Goal: Communication & Community: Participate in discussion

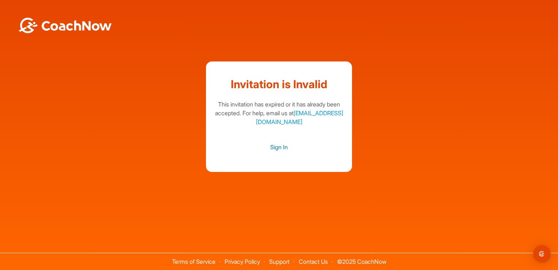
click at [285, 148] on link "Sign In" at bounding box center [278, 146] width 131 height 9
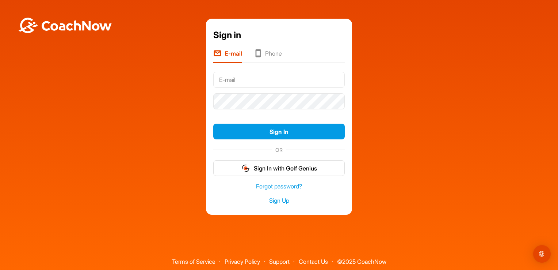
click at [256, 77] on input "text" at bounding box center [278, 80] width 131 height 16
type input "[EMAIL_ADDRESS][DOMAIN_NAME]"
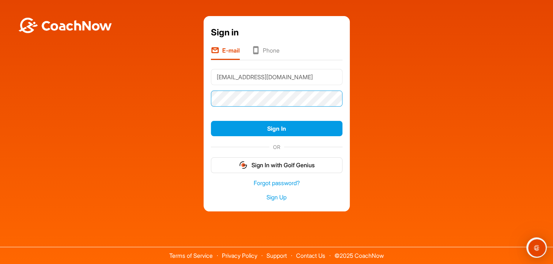
click at [211, 121] on button "Sign In" at bounding box center [276, 129] width 131 height 16
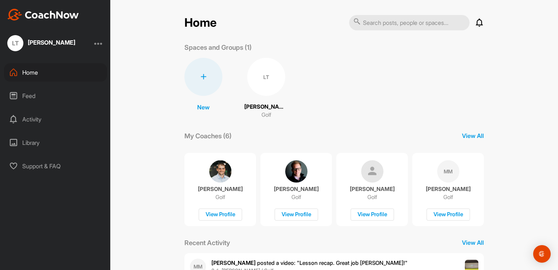
click at [46, 120] on div "Activity" at bounding box center [55, 119] width 103 height 18
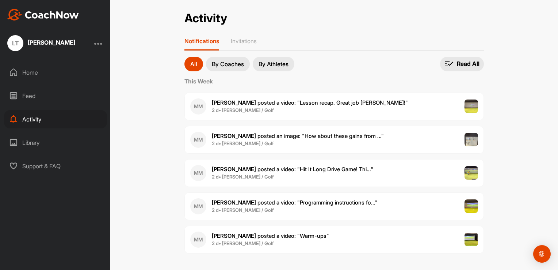
scroll to position [7, 0]
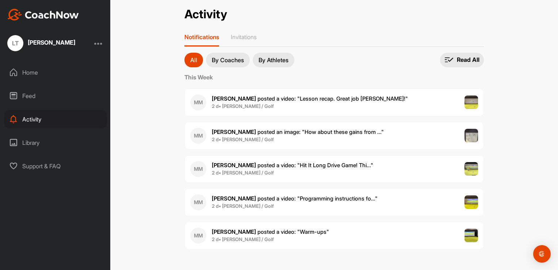
click at [536, 2] on div "Activity Activity Notifications Invitations All By Coaches By Athletes All noti…" at bounding box center [334, 135] width 448 height 270
drag, startPoint x: 233, startPoint y: 232, endPoint x: 215, endPoint y: 229, distance: 18.4
click at [215, 229] on b "Mack M." at bounding box center [234, 231] width 44 height 7
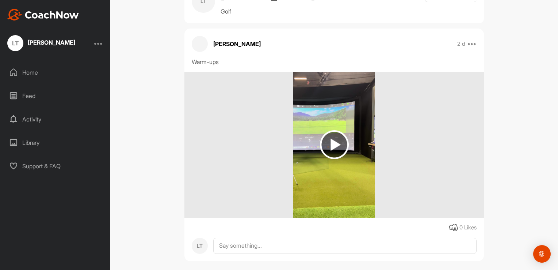
scroll to position [36, 0]
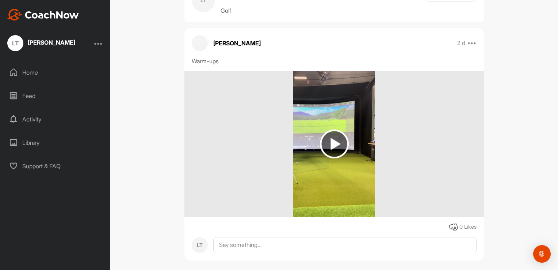
click at [336, 148] on img at bounding box center [334, 143] width 29 height 29
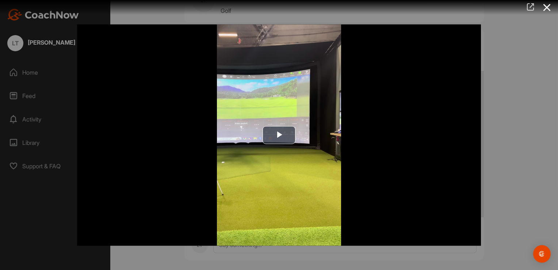
click at [531, 8] on icon at bounding box center [530, 7] width 8 height 8
click at [548, 5] on icon at bounding box center [547, 8] width 17 height 14
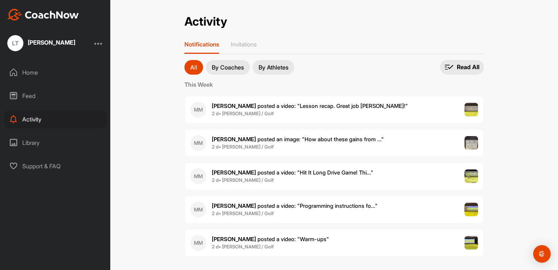
click at [262, 203] on span "Mack M. posted a video : " Programming instructions fo... "" at bounding box center [295, 205] width 166 height 7
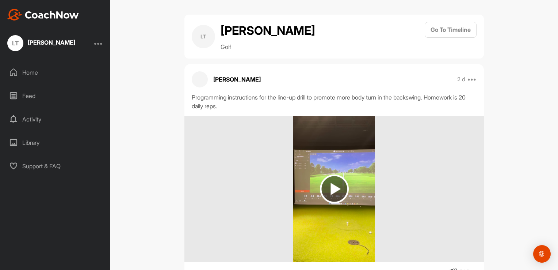
click at [329, 203] on img at bounding box center [334, 188] width 29 height 29
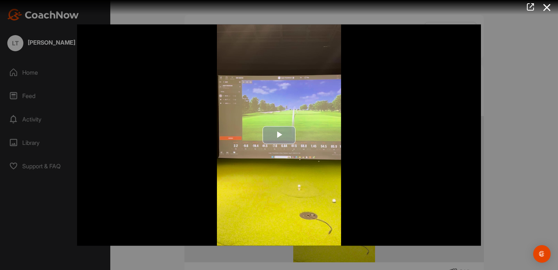
click at [279, 135] on span "Video Player" at bounding box center [279, 135] width 0 height 0
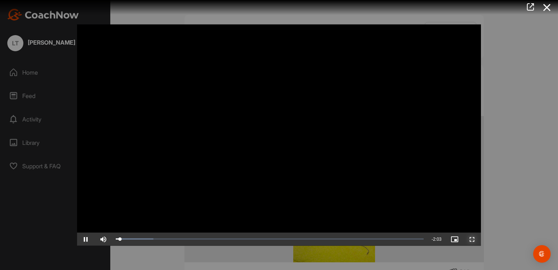
click at [471, 239] on span "Video Player" at bounding box center [473, 239] width 18 height 0
click at [549, 6] on icon at bounding box center [547, 8] width 17 height 14
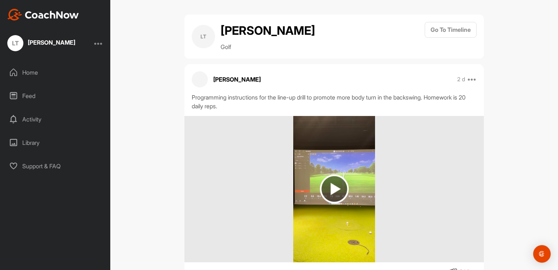
click at [214, 84] on p "Mack McConaha" at bounding box center [236, 79] width 47 height 9
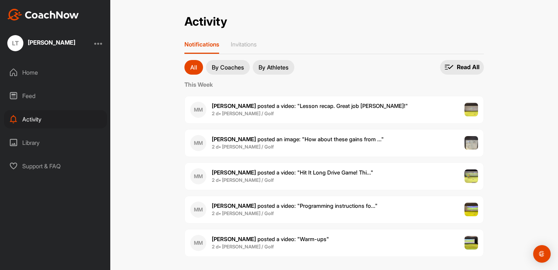
click at [266, 172] on span "Mack M. posted a video : " Hit It Long Drive Game! Thi... "" at bounding box center [292, 172] width 161 height 7
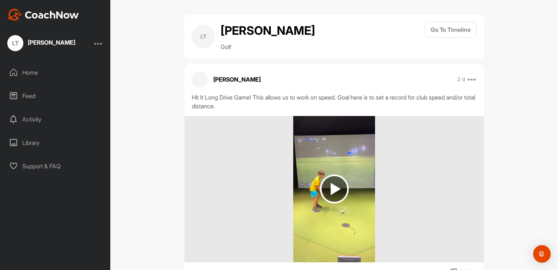
click at [334, 202] on img at bounding box center [334, 188] width 29 height 29
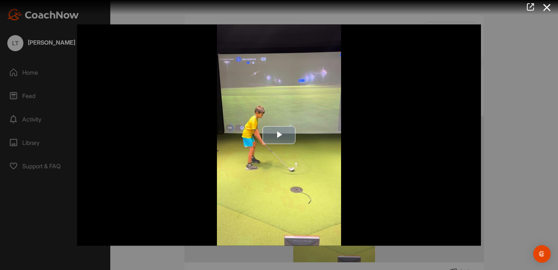
click at [279, 135] on span "Video Player" at bounding box center [279, 135] width 0 height 0
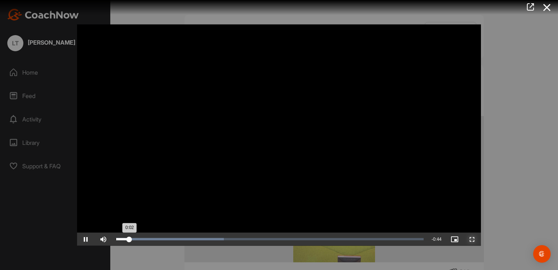
drag, startPoint x: 471, startPoint y: 239, endPoint x: 473, endPoint y: 266, distance: 27.1
click at [471, 239] on span "Video Player" at bounding box center [473, 239] width 18 height 0
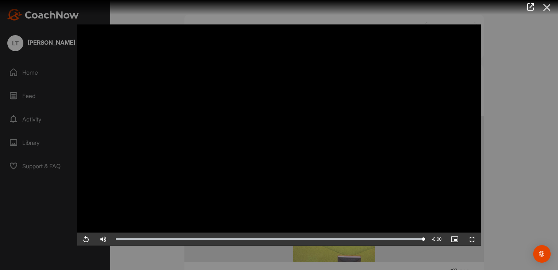
click at [547, 6] on icon at bounding box center [547, 8] width 17 height 14
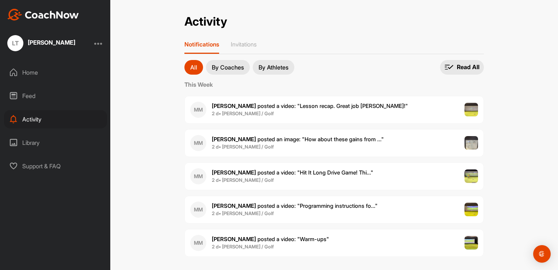
click at [250, 140] on span "Mack M. posted an image : " How about these gains from ... "" at bounding box center [298, 139] width 172 height 7
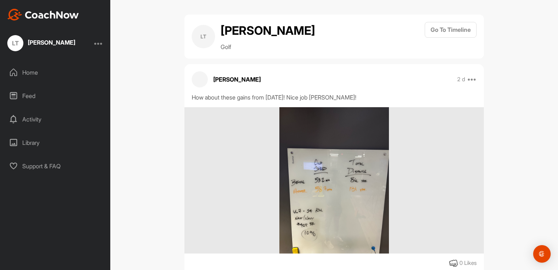
scroll to position [18, 0]
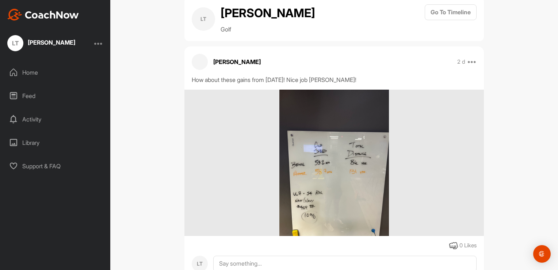
click at [343, 205] on img at bounding box center [334, 162] width 110 height 146
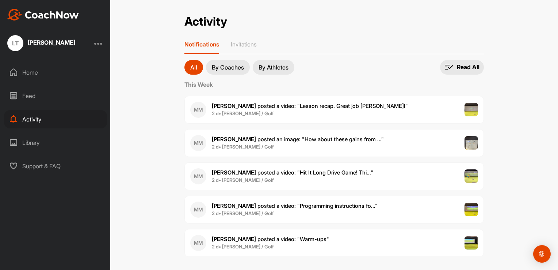
click at [264, 110] on span "2 d • Logan T. / Golf" at bounding box center [310, 113] width 196 height 7
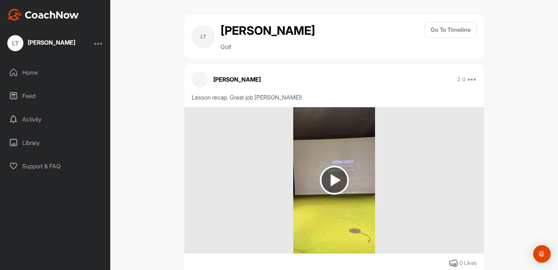
click at [338, 192] on img at bounding box center [334, 179] width 29 height 29
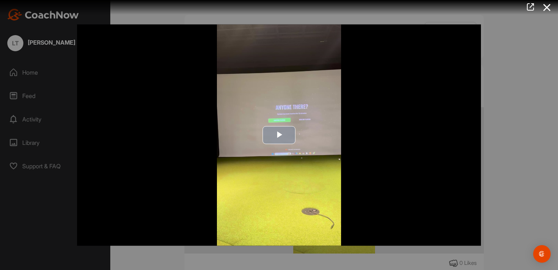
click at [279, 135] on span "Video Player" at bounding box center [279, 135] width 0 height 0
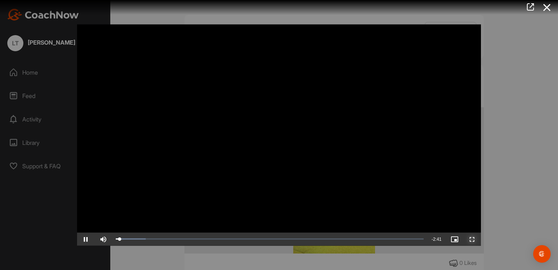
click at [471, 239] on span "Video Player" at bounding box center [473, 239] width 18 height 0
click at [546, 9] on icon at bounding box center [547, 8] width 17 height 14
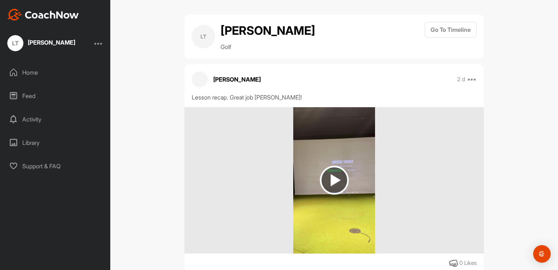
click at [38, 74] on div "Home" at bounding box center [55, 72] width 103 height 18
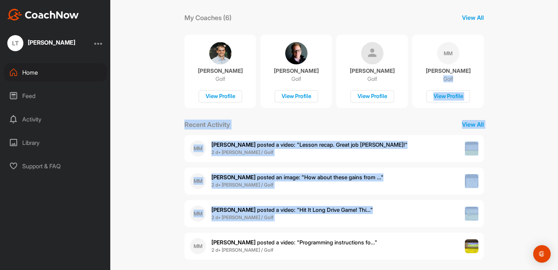
scroll to position [124, 0]
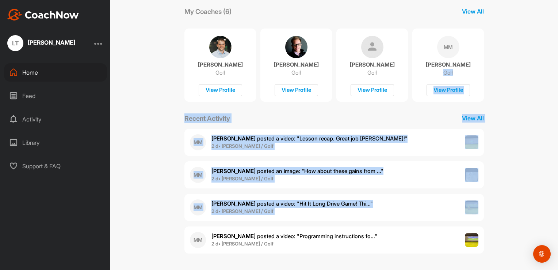
drag, startPoint x: 558, startPoint y: 142, endPoint x: 559, endPoint y: 231, distance: 88.4
click at [558, 231] on html "LT Logan Tiruchelvam Home Feed Activity Library Support & FAQ + Create New Spac…" at bounding box center [279, 135] width 558 height 270
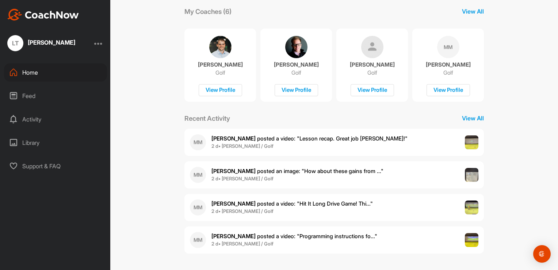
click at [34, 103] on div "Feed" at bounding box center [55, 96] width 103 height 18
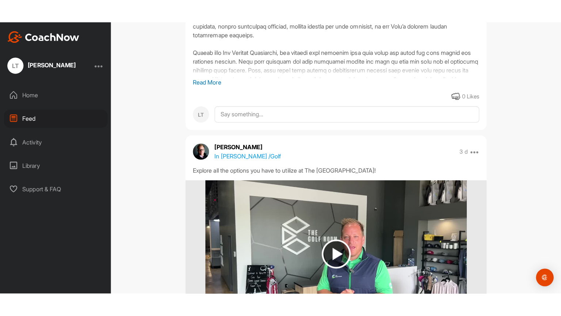
scroll to position [1559, 0]
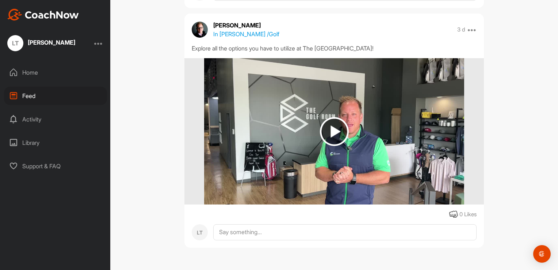
click at [338, 137] on img at bounding box center [334, 131] width 29 height 29
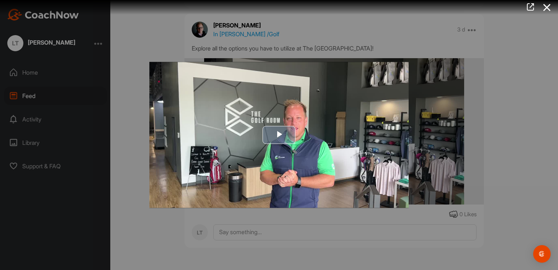
click at [279, 135] on span "Video Player" at bounding box center [279, 135] width 0 height 0
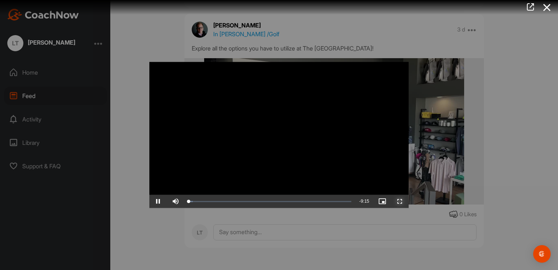
click at [400, 201] on span "Video Player" at bounding box center [400, 201] width 18 height 0
